Goal: Task Accomplishment & Management: Complete application form

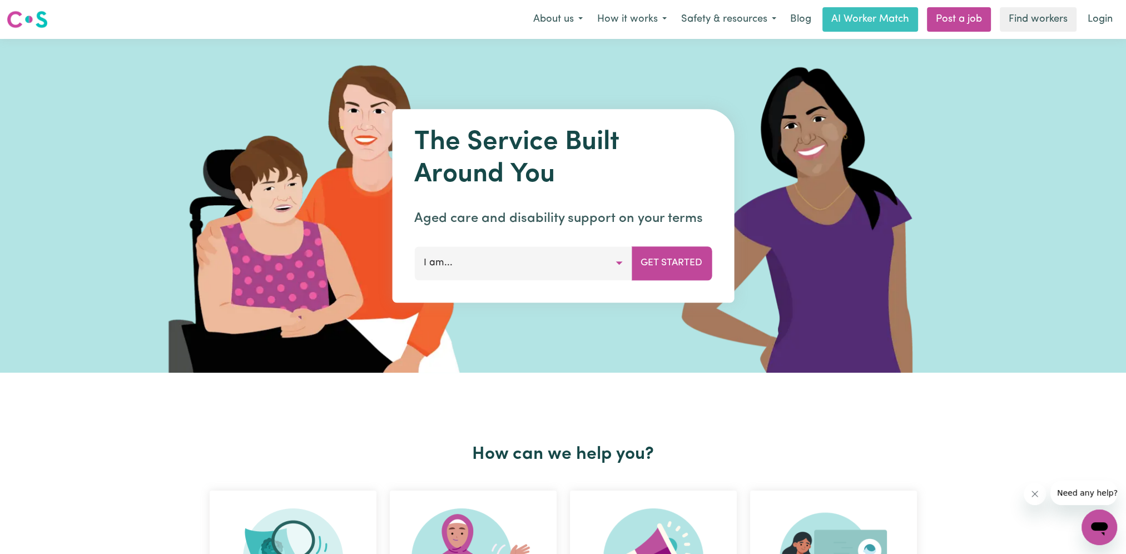
click at [622, 262] on button "I am..." at bounding box center [522, 262] width 217 height 33
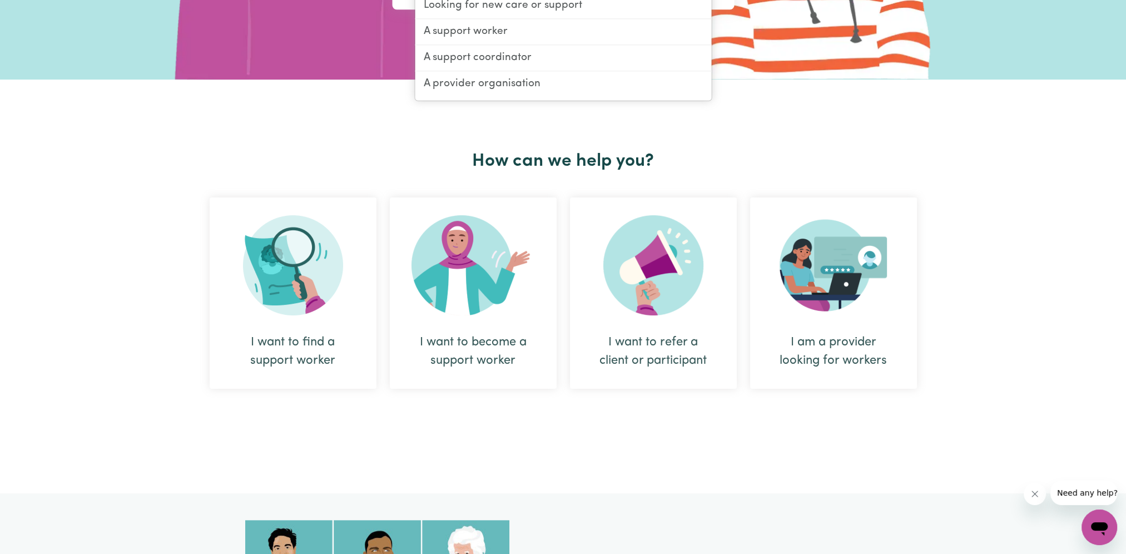
scroll to position [315, 0]
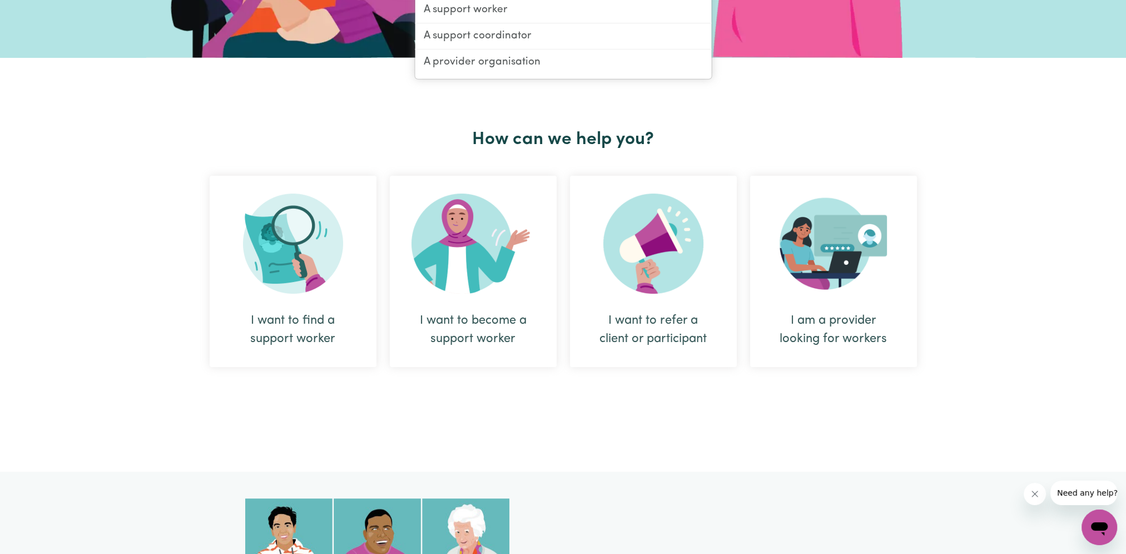
click at [495, 304] on div "I want to become a support worker" at bounding box center [473, 271] width 167 height 191
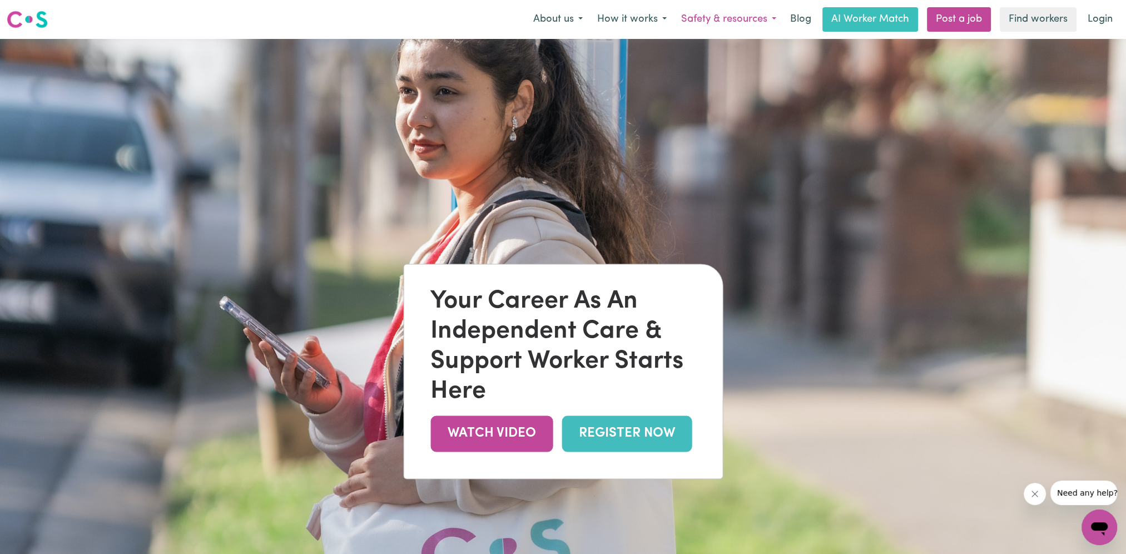
click at [771, 18] on button "Safety & resources" at bounding box center [729, 19] width 110 height 23
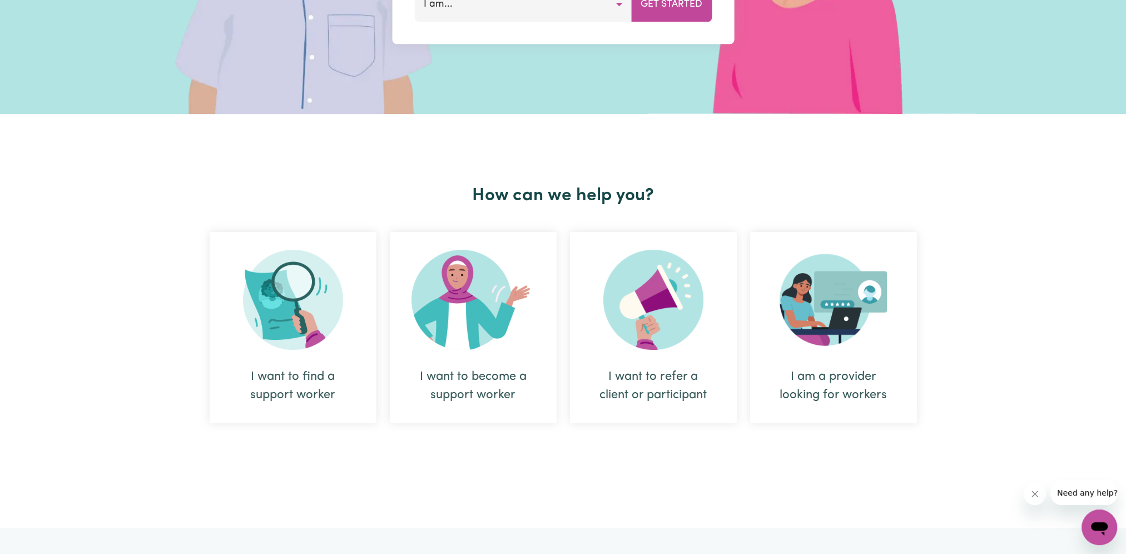
scroll to position [259, 0]
click at [475, 349] on img at bounding box center [472, 299] width 123 height 100
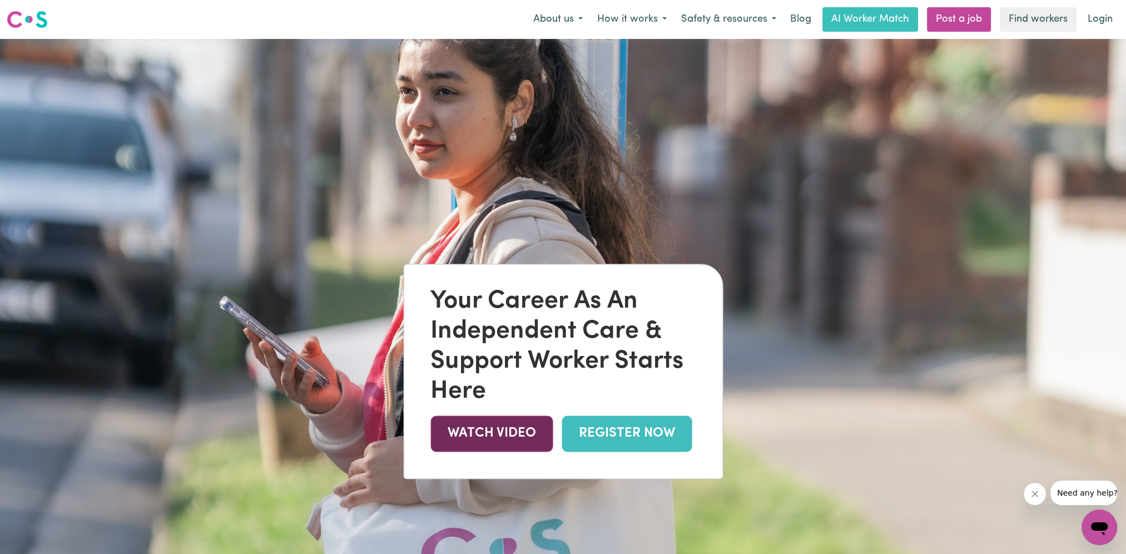
click at [493, 429] on link "WATCH VIDEO" at bounding box center [491, 433] width 122 height 36
click at [660, 17] on button "How it works" at bounding box center [632, 19] width 84 height 23
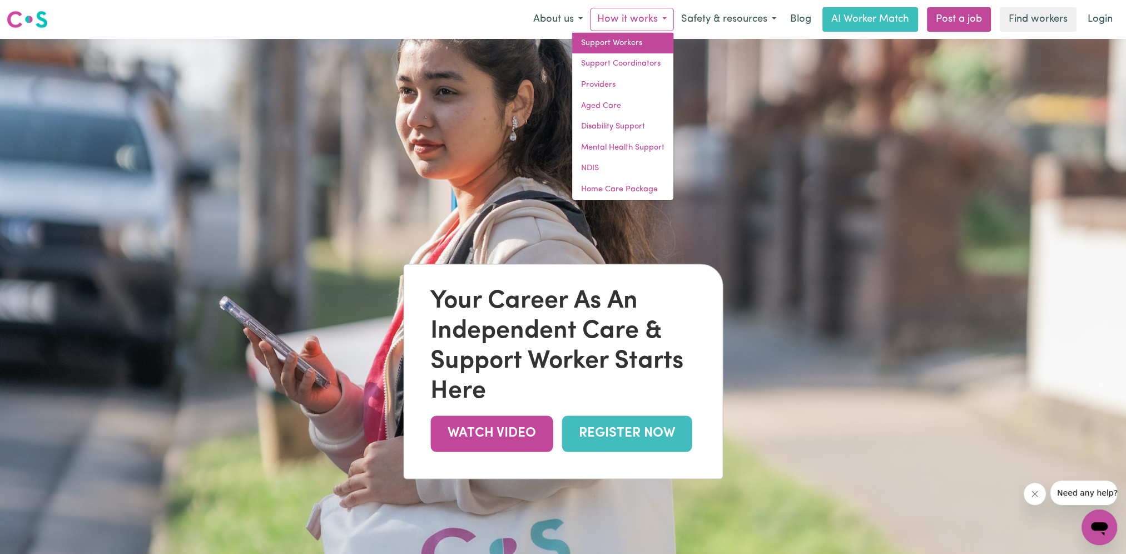
click at [613, 41] on link "Support Workers" at bounding box center [622, 43] width 101 height 21
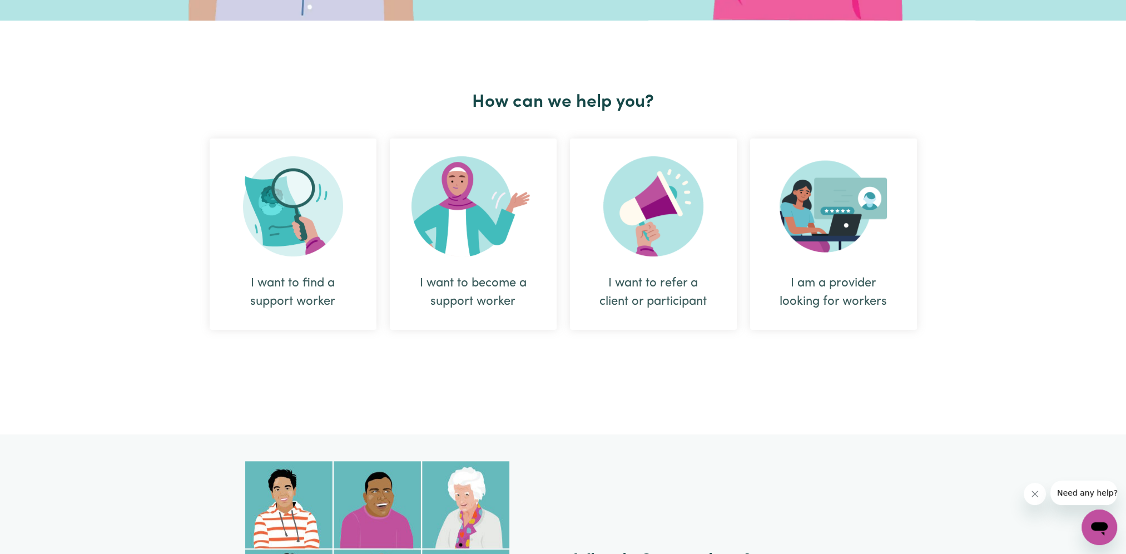
click at [476, 238] on img at bounding box center [472, 206] width 123 height 100
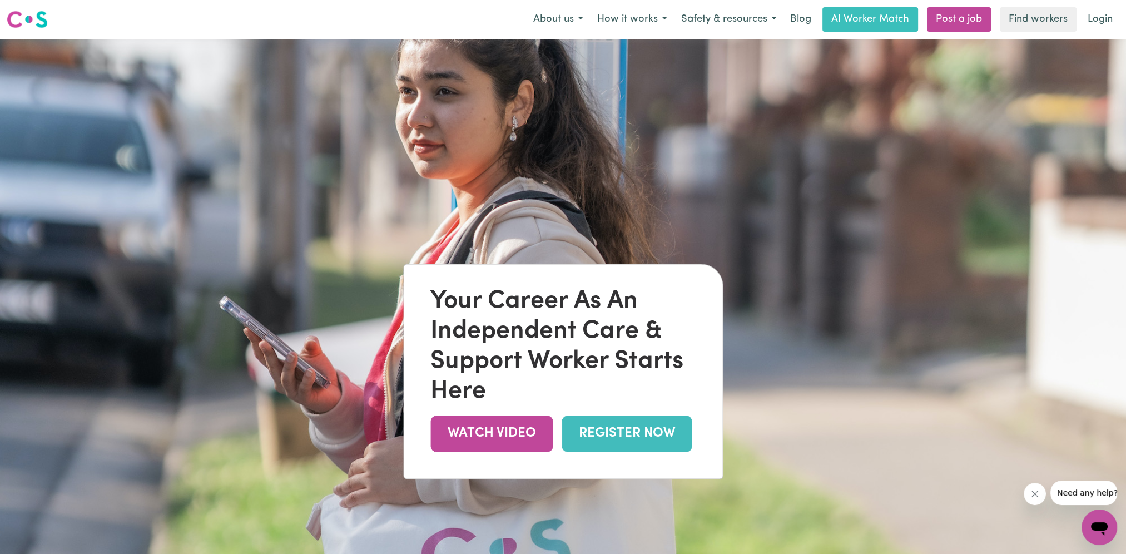
click at [648, 429] on link "REGISTER NOW" at bounding box center [627, 433] width 130 height 36
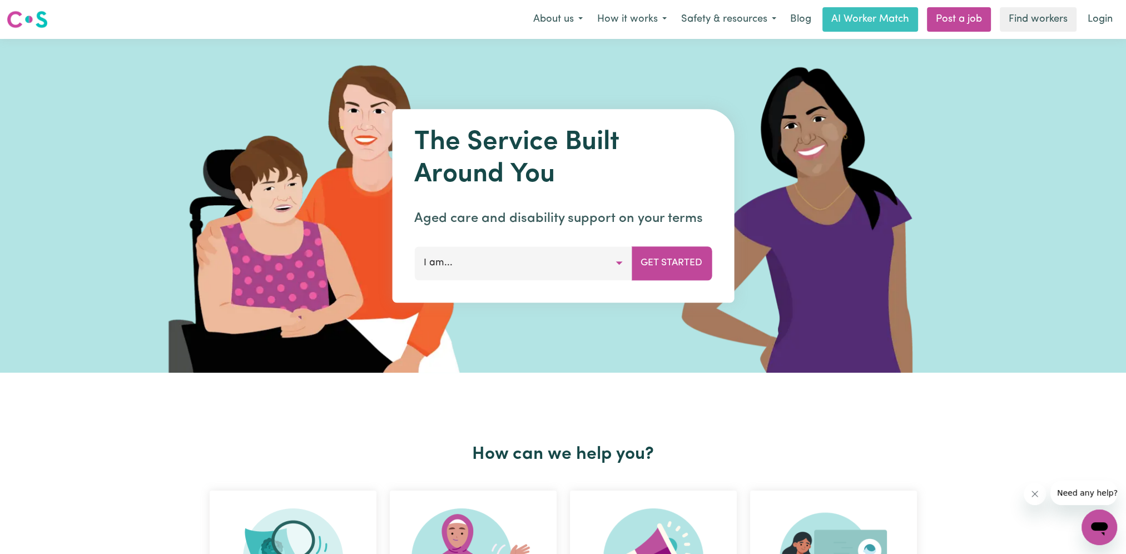
click at [616, 259] on button "I am..." at bounding box center [522, 262] width 217 height 33
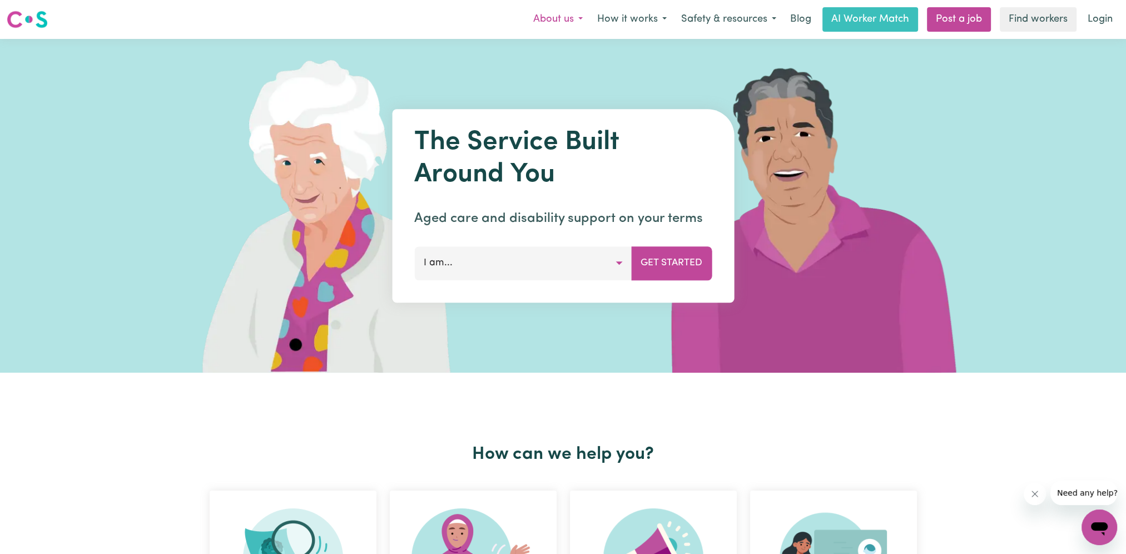
click at [577, 20] on button "About us" at bounding box center [558, 19] width 64 height 23
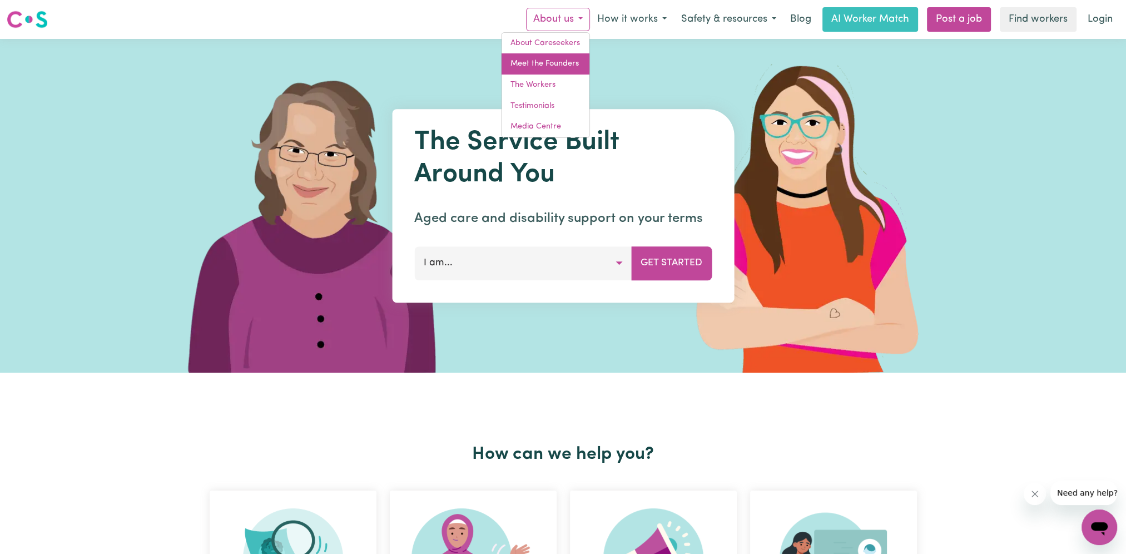
click at [540, 65] on link "Meet the Founders" at bounding box center [545, 63] width 88 height 21
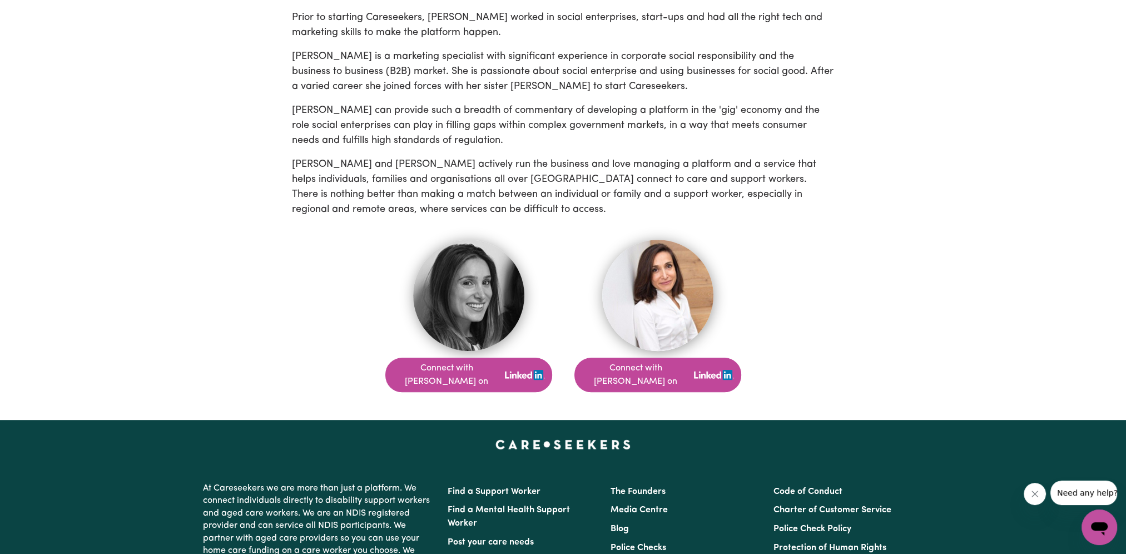
scroll to position [519, 0]
